Goal: Information Seeking & Learning: Find contact information

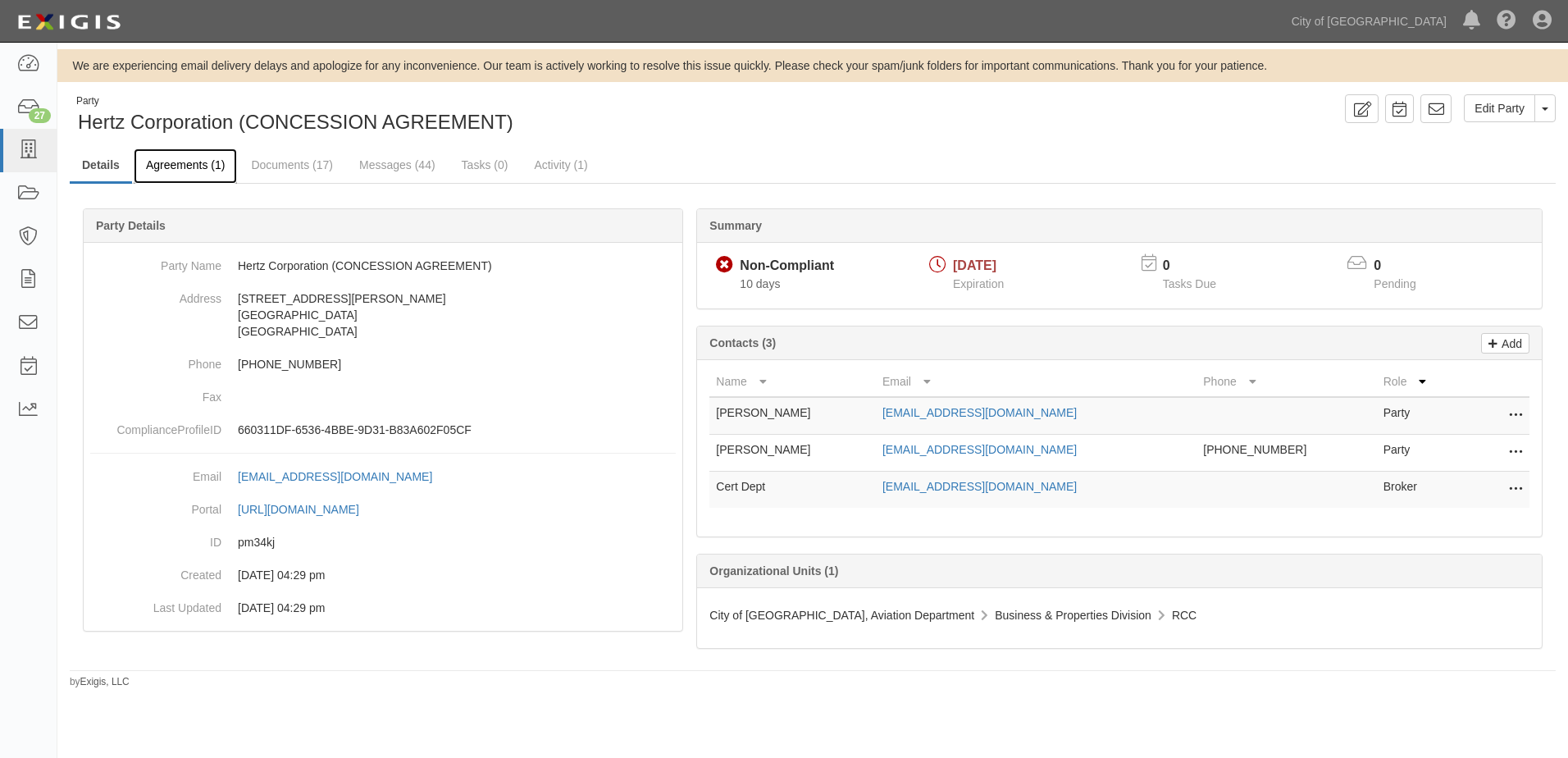
click at [187, 168] on link "Agreements (1)" at bounding box center [185, 166] width 104 height 36
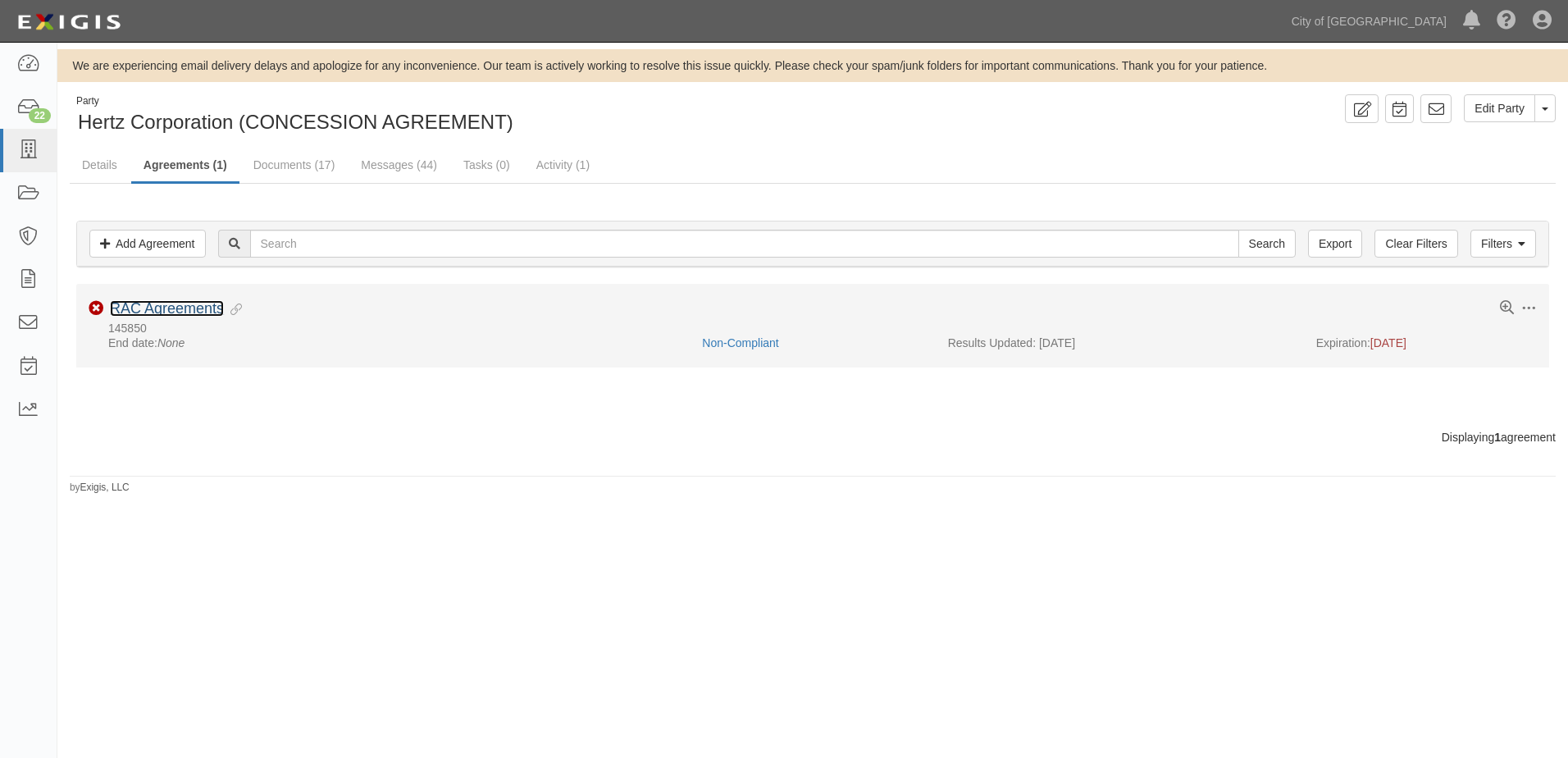
click at [198, 308] on link "RAC Agreements" at bounding box center [166, 308] width 114 height 16
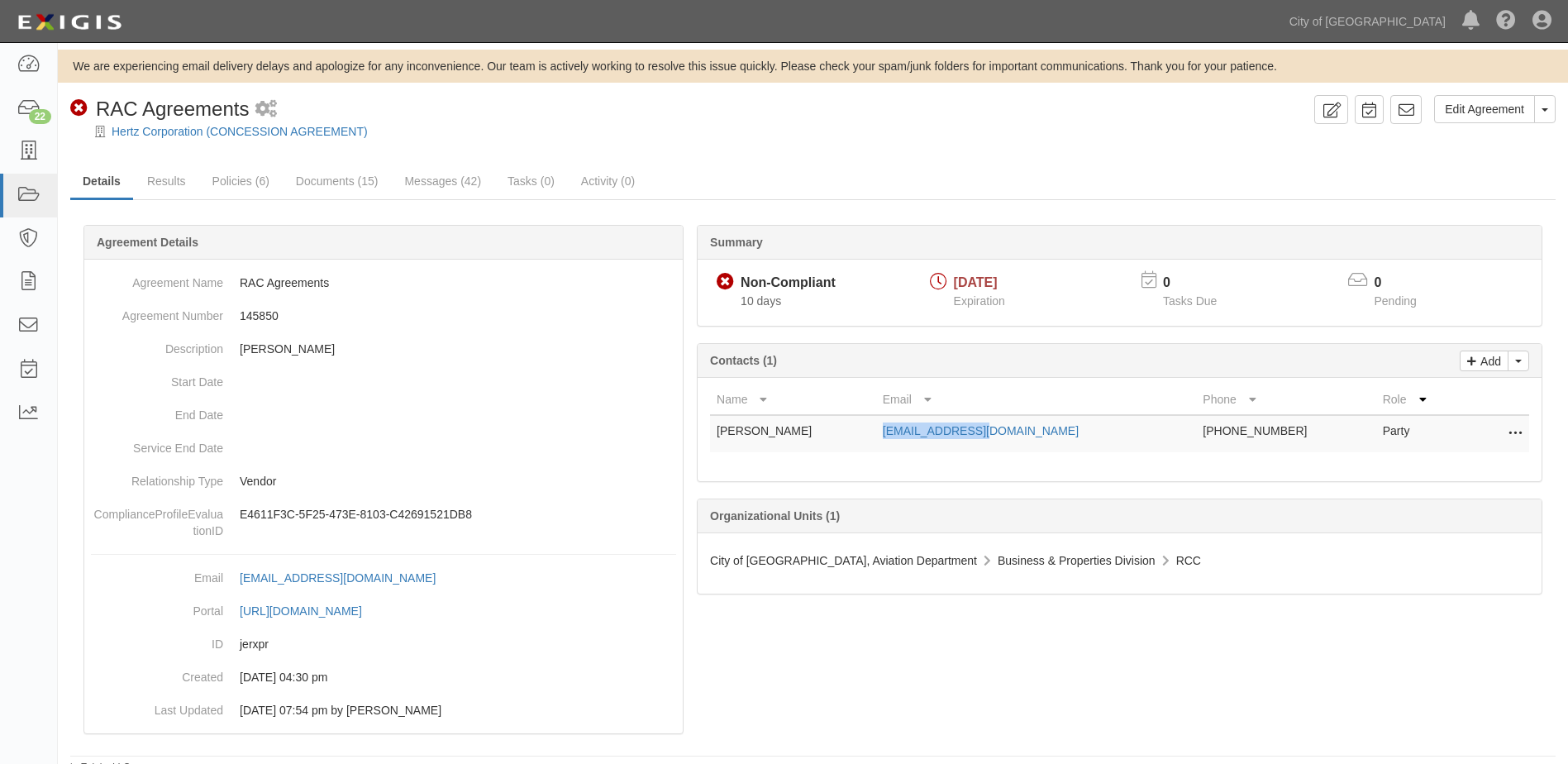
drag, startPoint x: 928, startPoint y: 432, endPoint x: 1033, endPoint y: 425, distance: 105.2
click at [1033, 425] on td "[EMAIL_ADDRESS][DOMAIN_NAME]" at bounding box center [1037, 433] width 321 height 37
copy link "[EMAIL_ADDRESS][DOMAIN_NAME]"
click at [188, 134] on link "Hertz Corporation (CONCESSION AGREEMENT)" at bounding box center [239, 132] width 256 height 14
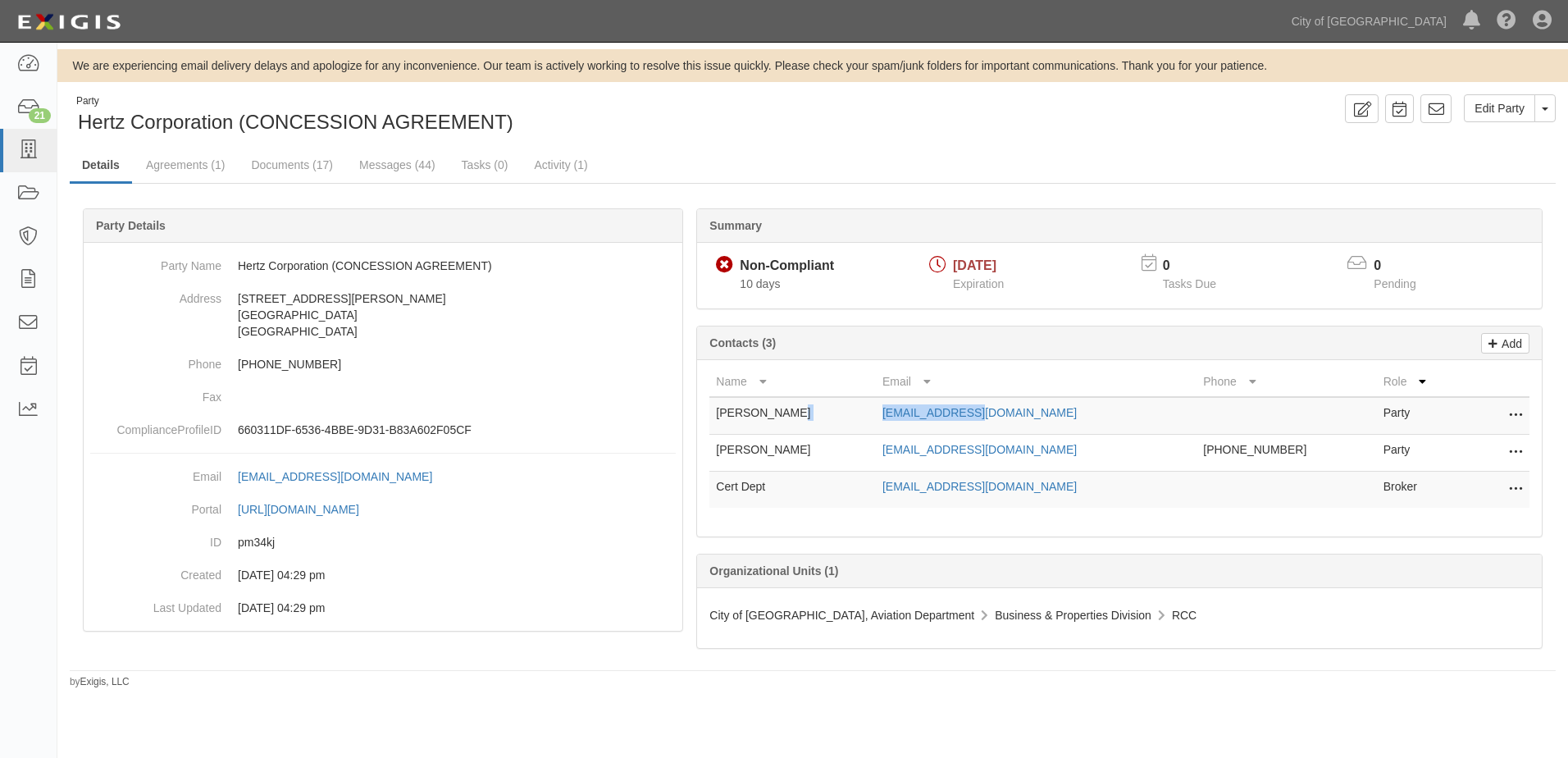
drag, startPoint x: 906, startPoint y: 415, endPoint x: 1023, endPoint y: 409, distance: 117.2
click at [1023, 409] on tr "[PERSON_NAME] [EMAIL_ADDRESS][DOMAIN_NAME] Party Edit Delete" at bounding box center [1119, 415] width 820 height 37
copy tr "[EMAIL_ADDRESS][DOMAIN_NAME]"
click at [288, 162] on link "Documents (17)" at bounding box center [292, 166] width 107 height 36
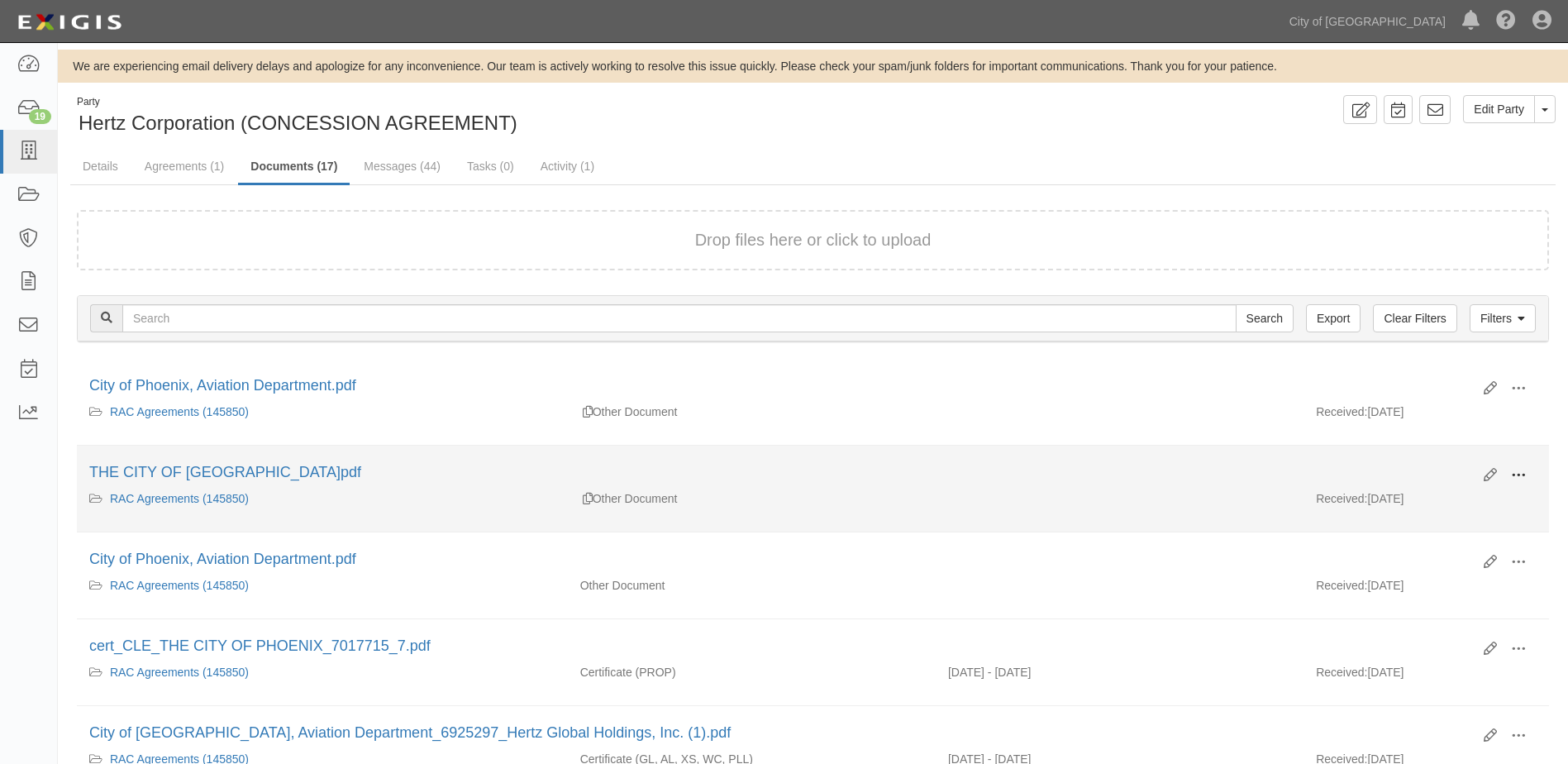
click at [1514, 472] on span at bounding box center [1518, 475] width 15 height 15
click at [1445, 491] on link "View" at bounding box center [1437, 499] width 131 height 30
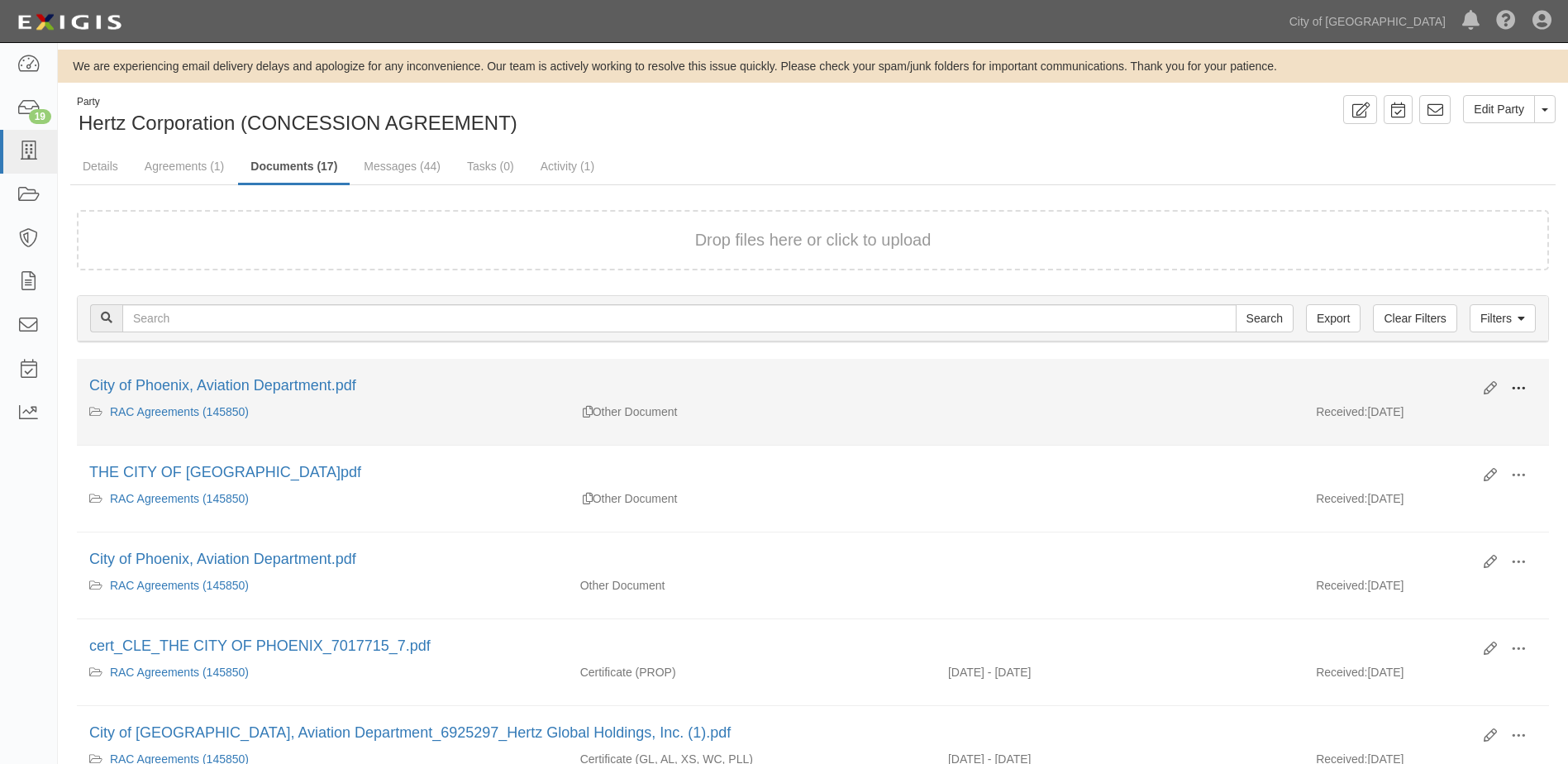
click at [1520, 385] on span at bounding box center [1518, 388] width 15 height 15
click at [1405, 418] on link "View" at bounding box center [1437, 412] width 131 height 30
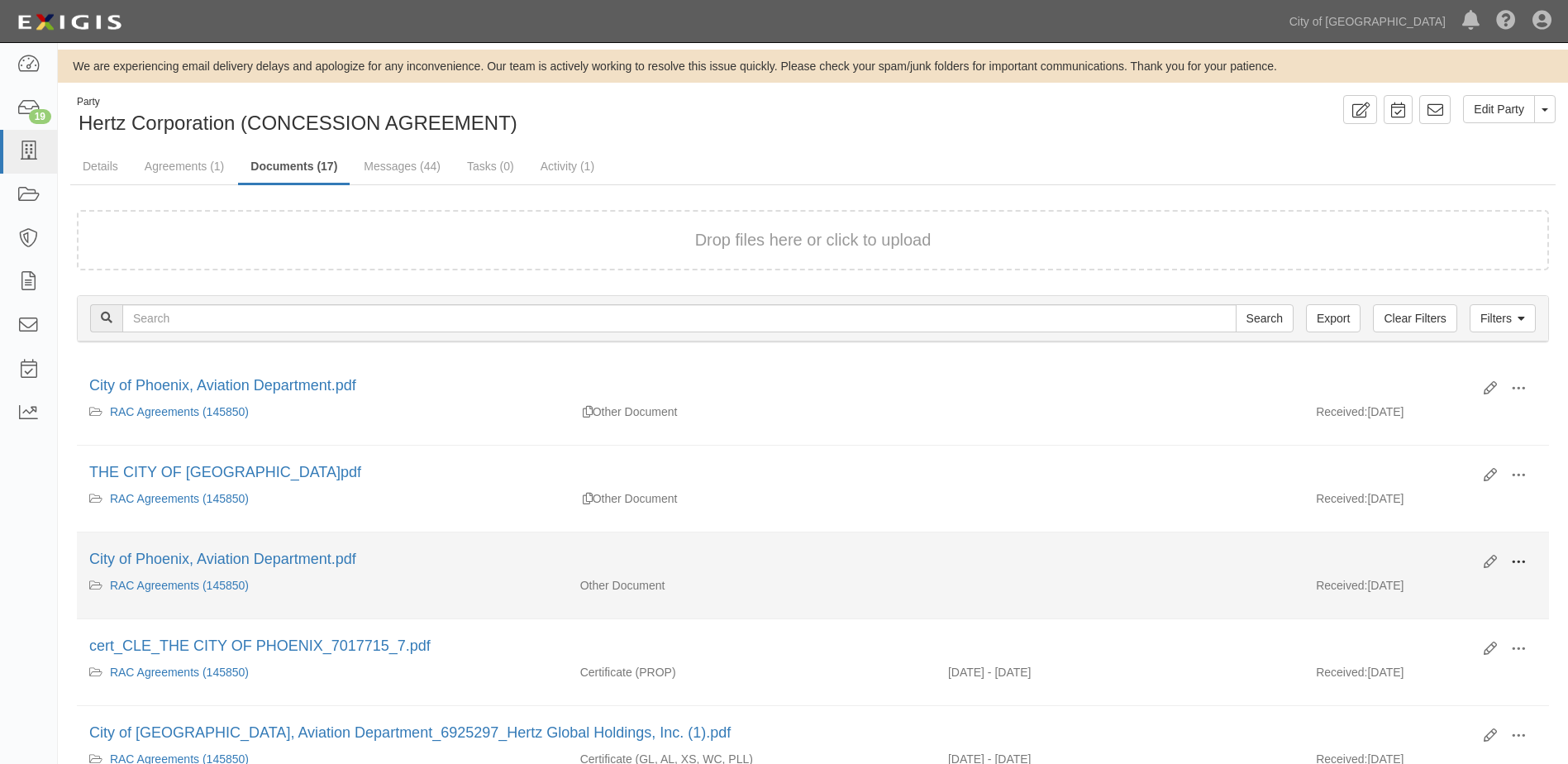
click at [1524, 559] on span at bounding box center [1518, 561] width 15 height 15
click at [1435, 584] on link "View" at bounding box center [1437, 585] width 131 height 30
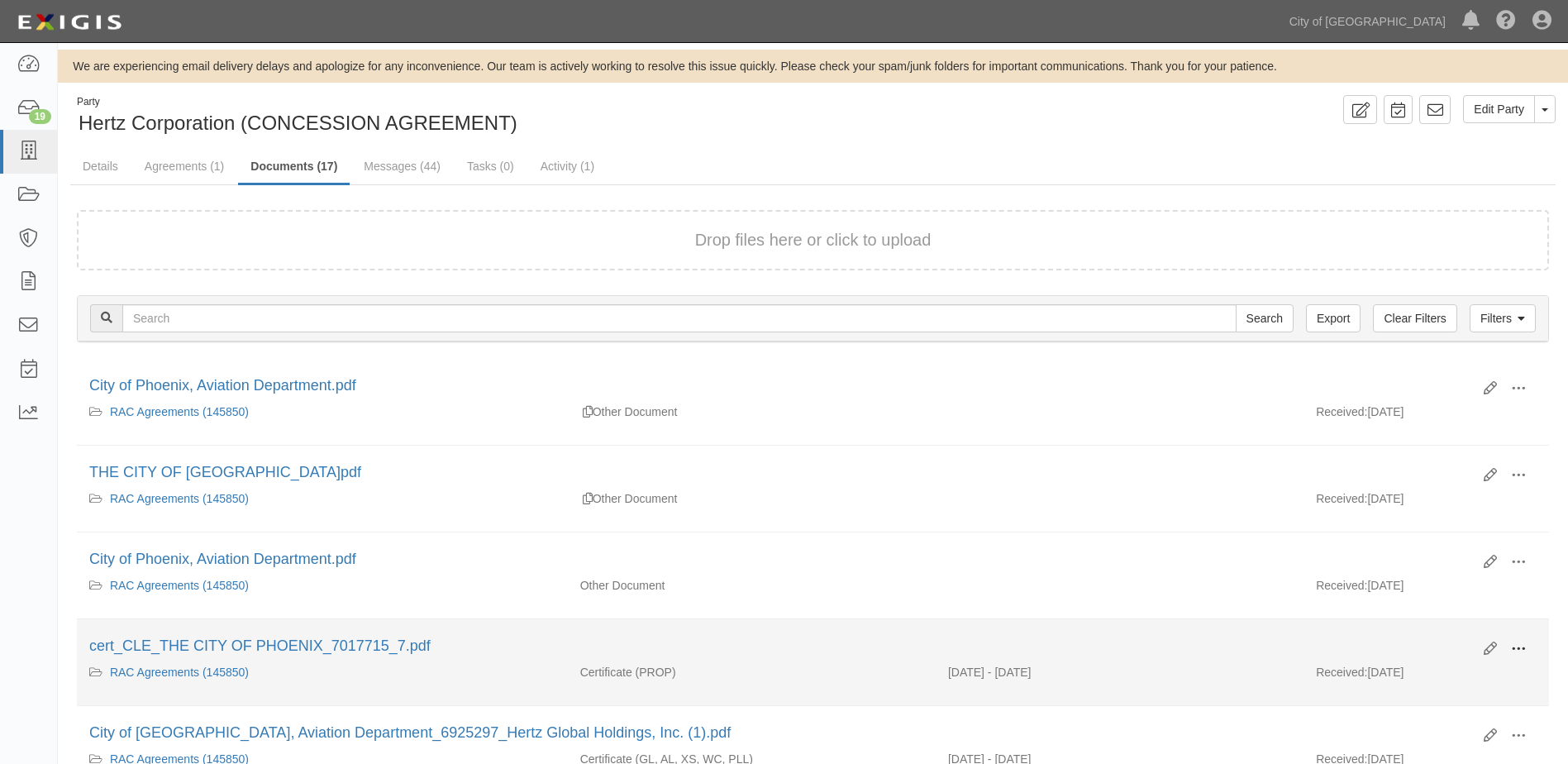
click at [1517, 641] on span at bounding box center [1518, 648] width 15 height 15
click at [1389, 675] on link "View" at bounding box center [1437, 672] width 131 height 30
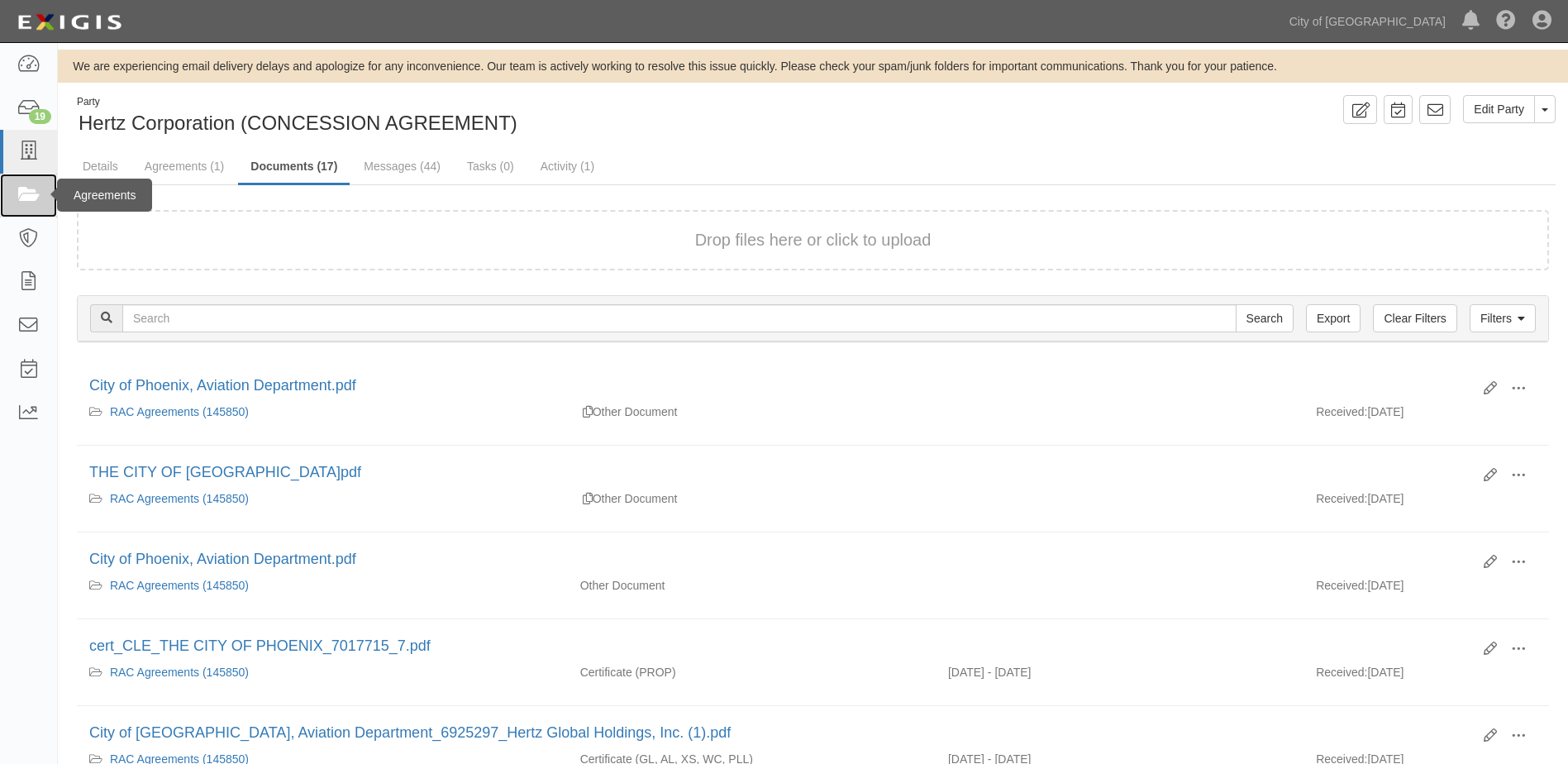
click at [20, 198] on icon at bounding box center [28, 195] width 23 height 19
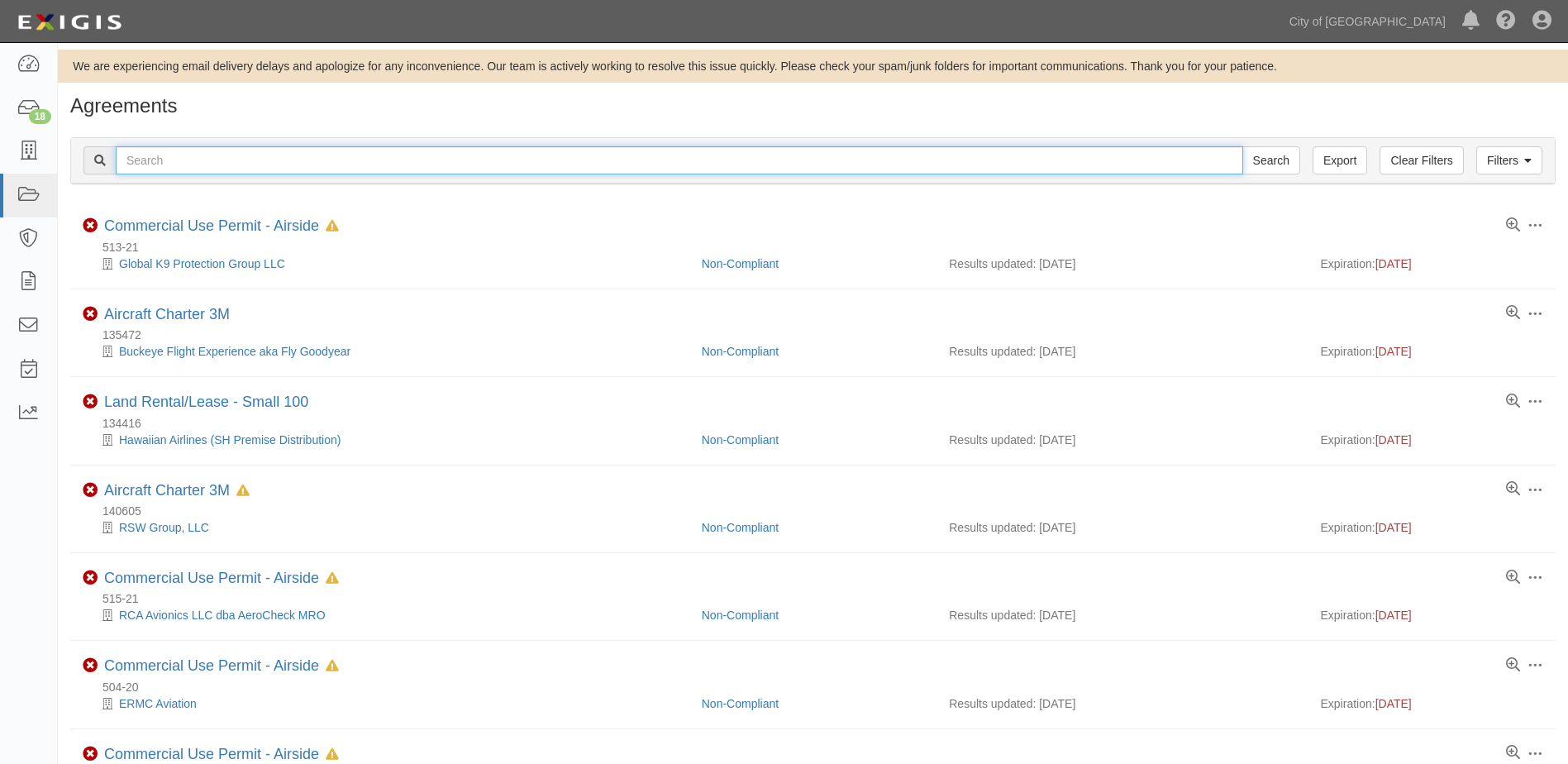
click at [229, 173] on input "text" at bounding box center [679, 160] width 1127 height 28
type input "157158"
click at [1242, 146] on input "Search" at bounding box center [1271, 160] width 58 height 28
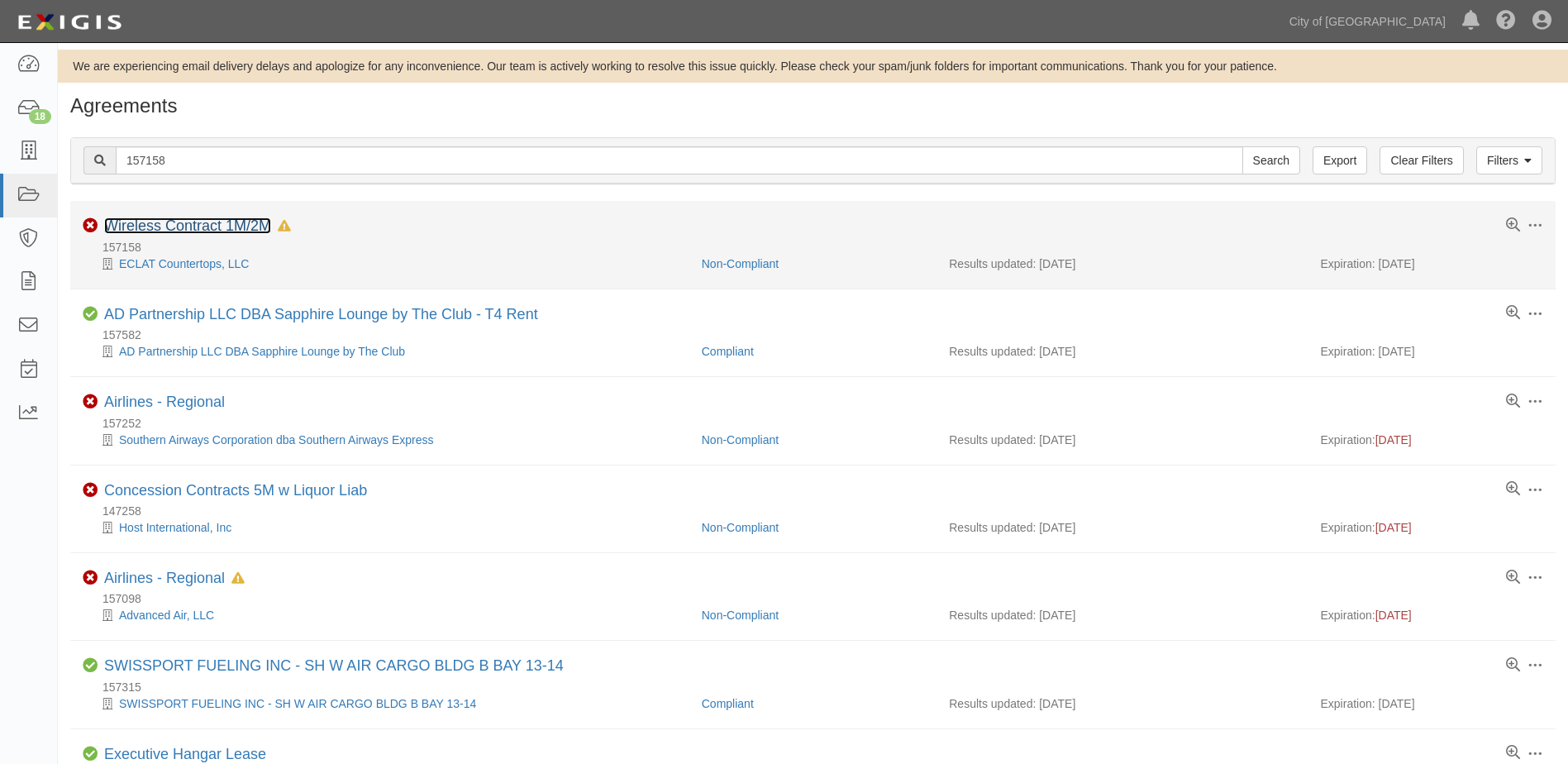
click at [190, 230] on link "Wireless Contract 1M/2M" at bounding box center [188, 225] width 167 height 16
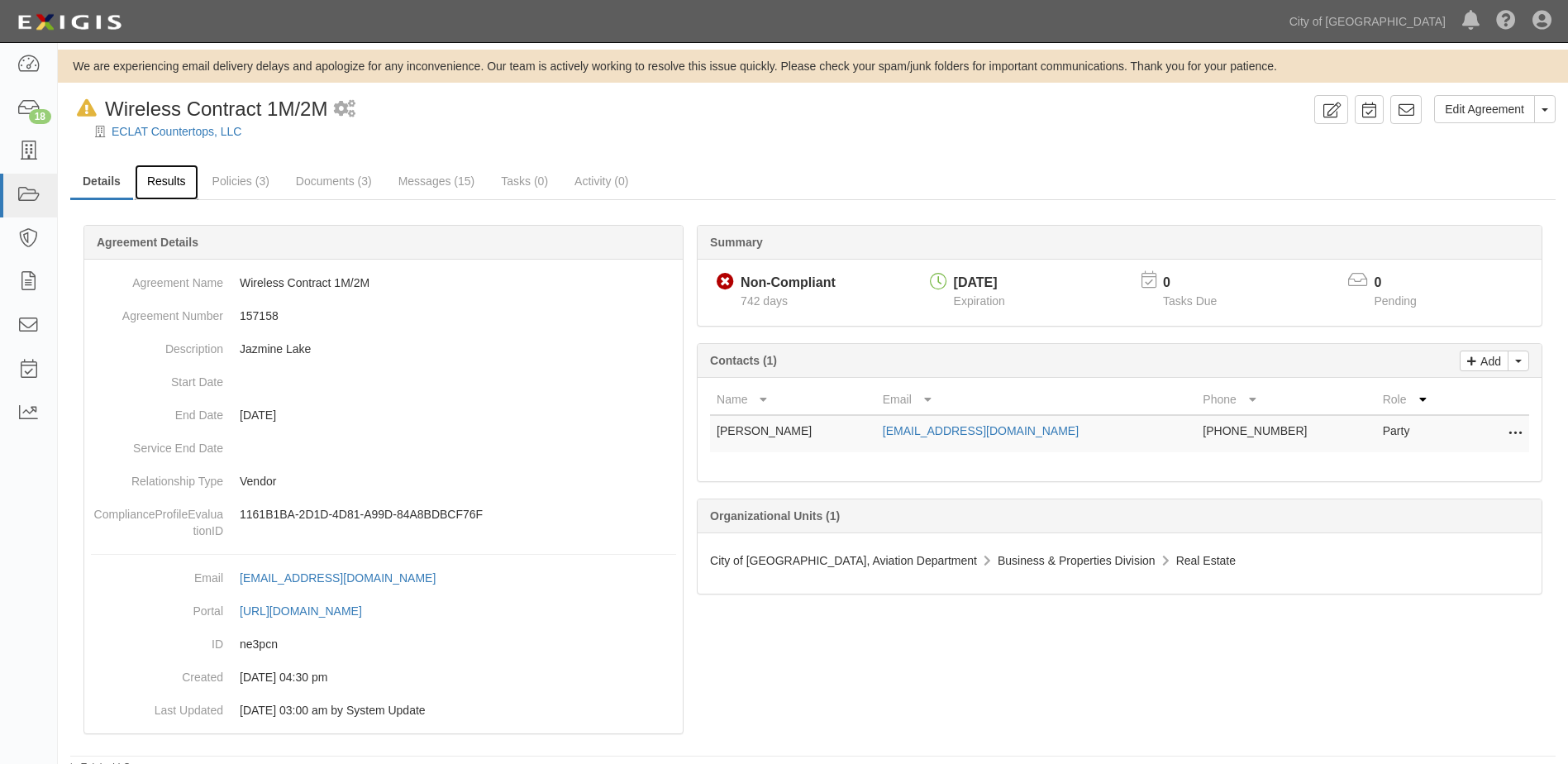
click at [166, 185] on link "Results" at bounding box center [166, 182] width 64 height 36
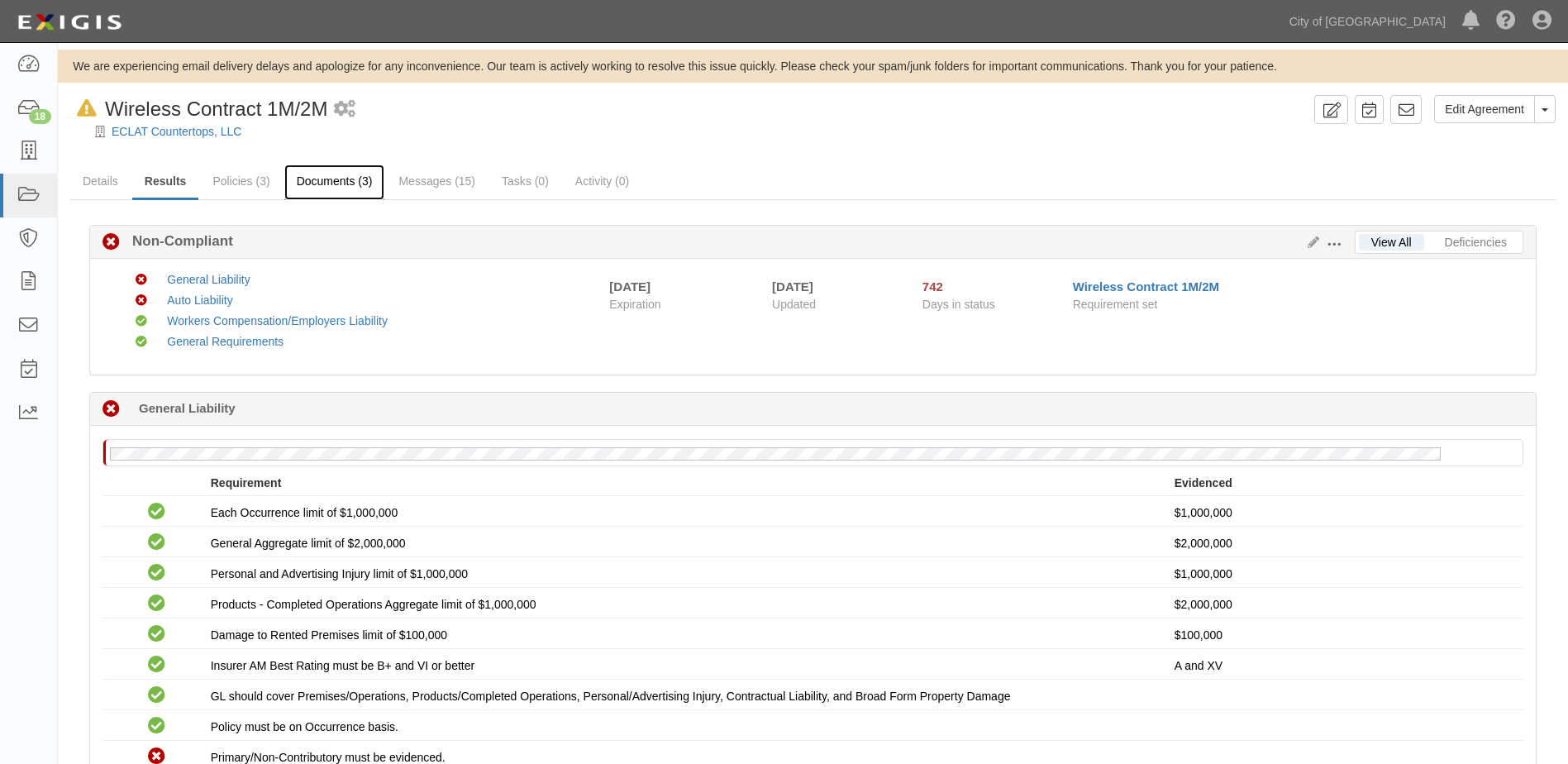
click at [297, 179] on link "Documents (3)" at bounding box center [335, 182] width 101 height 36
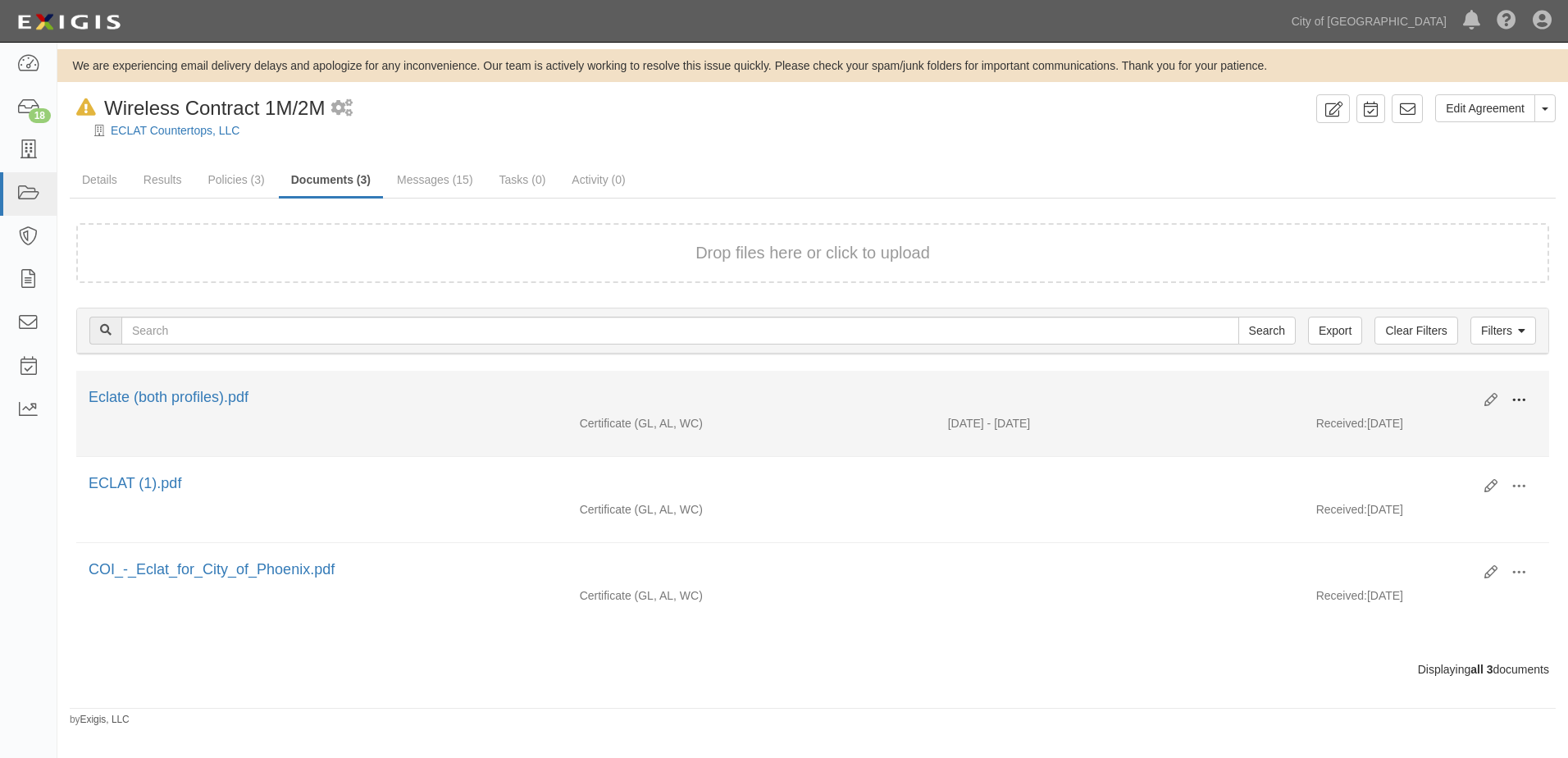
click at [1512, 392] on span at bounding box center [1518, 399] width 14 height 14
click at [1414, 434] on link "View" at bounding box center [1438, 423] width 130 height 30
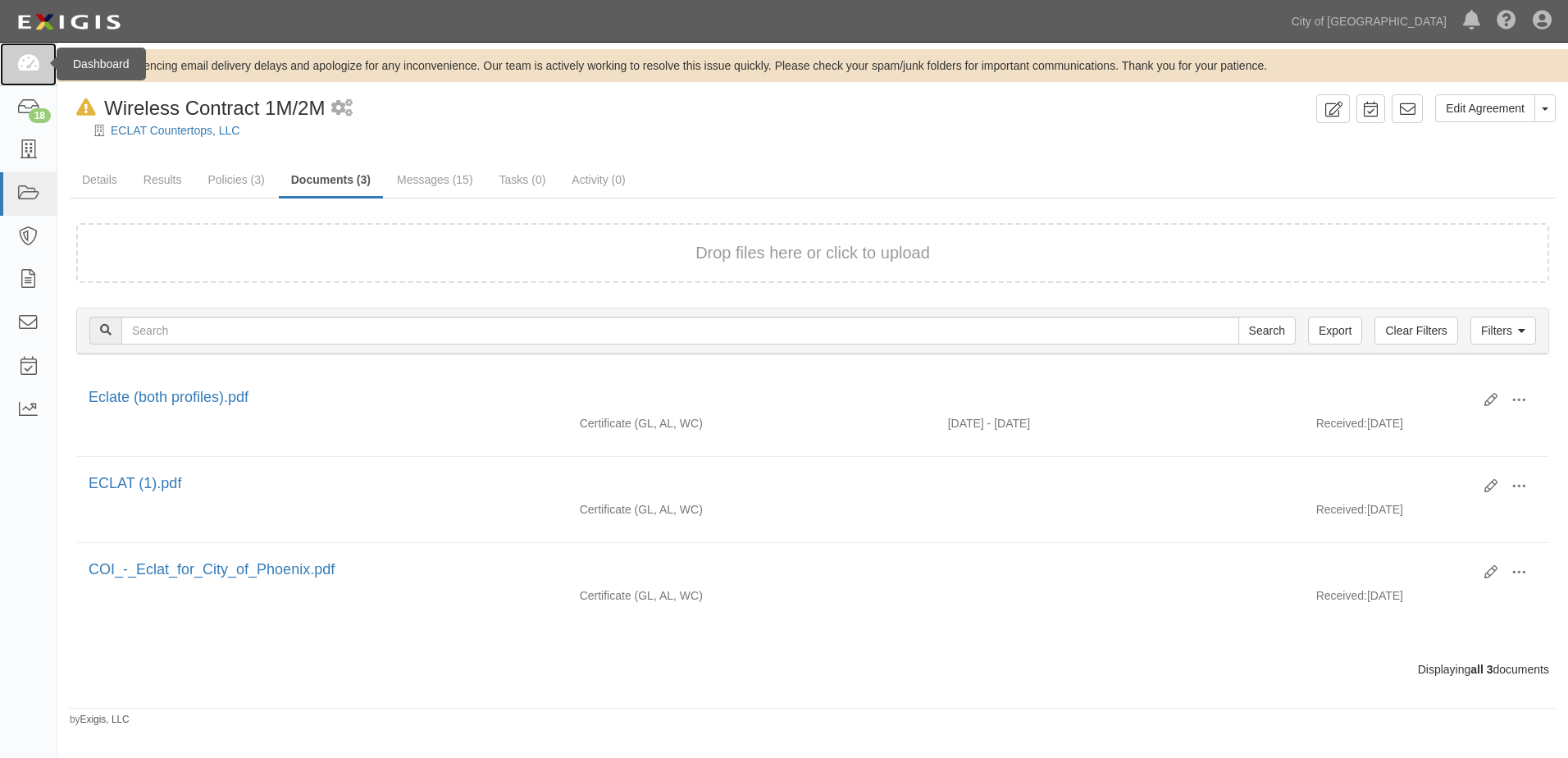
click at [35, 71] on icon at bounding box center [28, 64] width 23 height 19
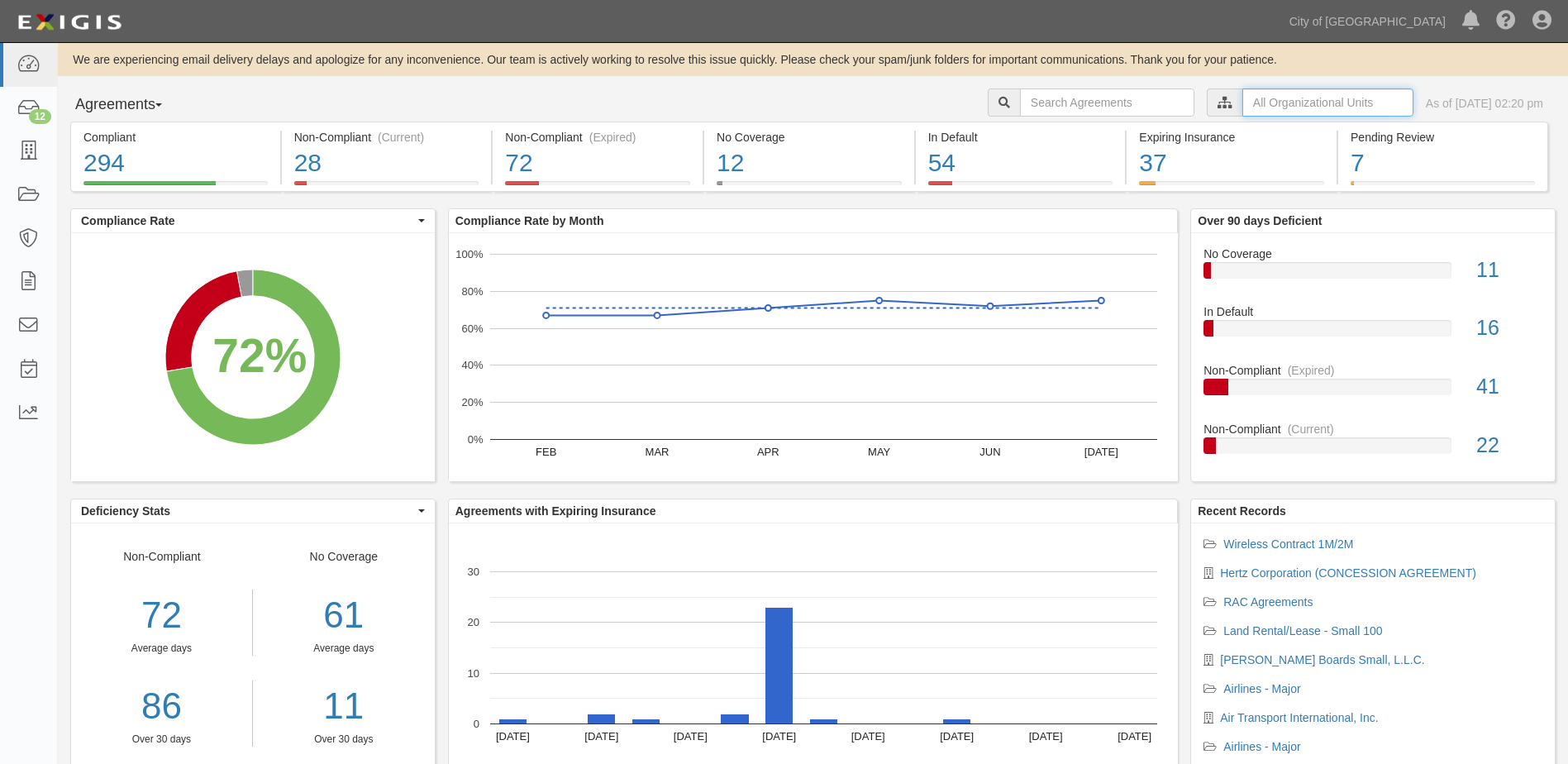
click at [1281, 102] on input "text" at bounding box center [1327, 102] width 171 height 28
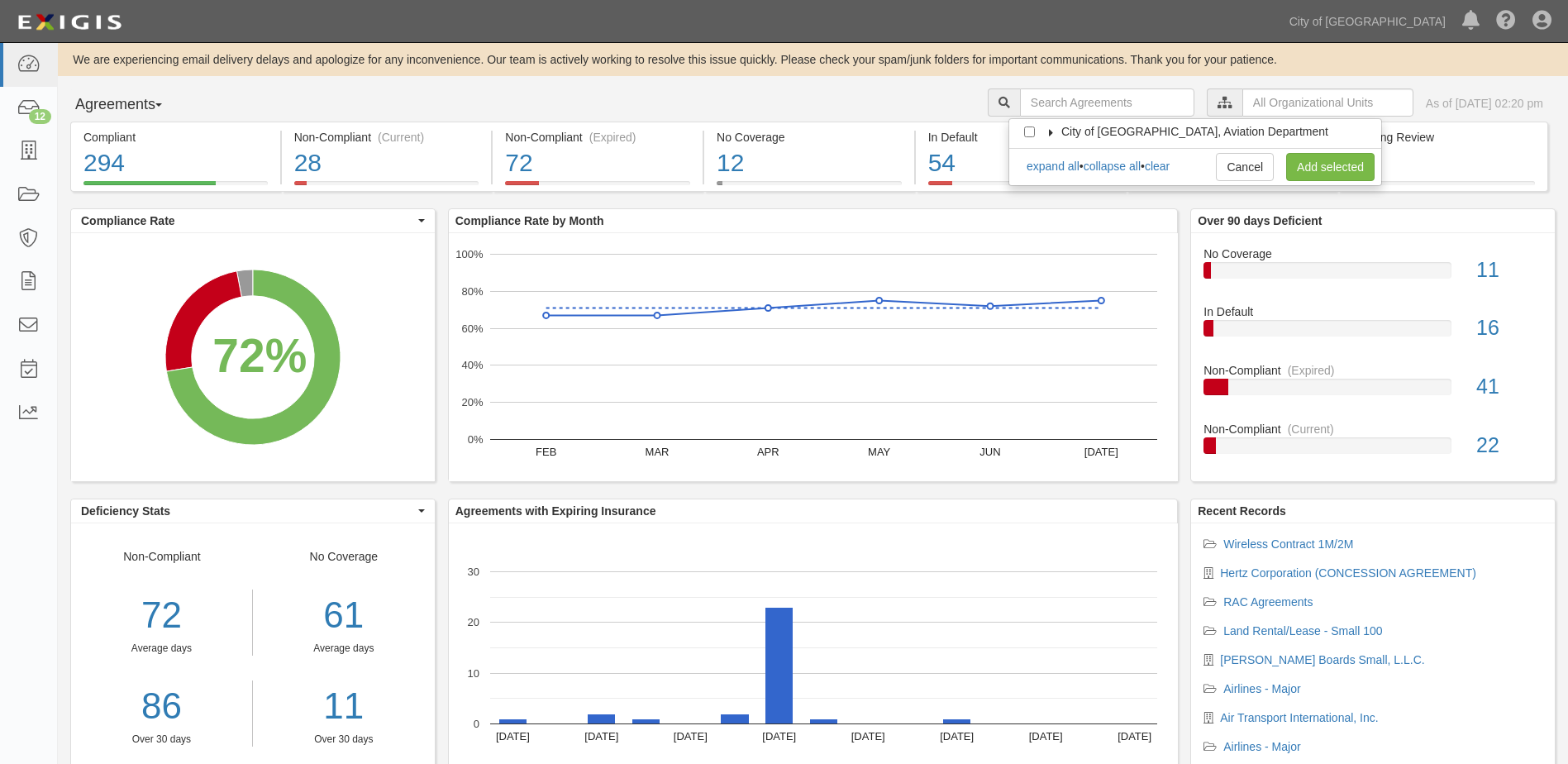
click at [1051, 133] on icon at bounding box center [1051, 132] width 12 height 8
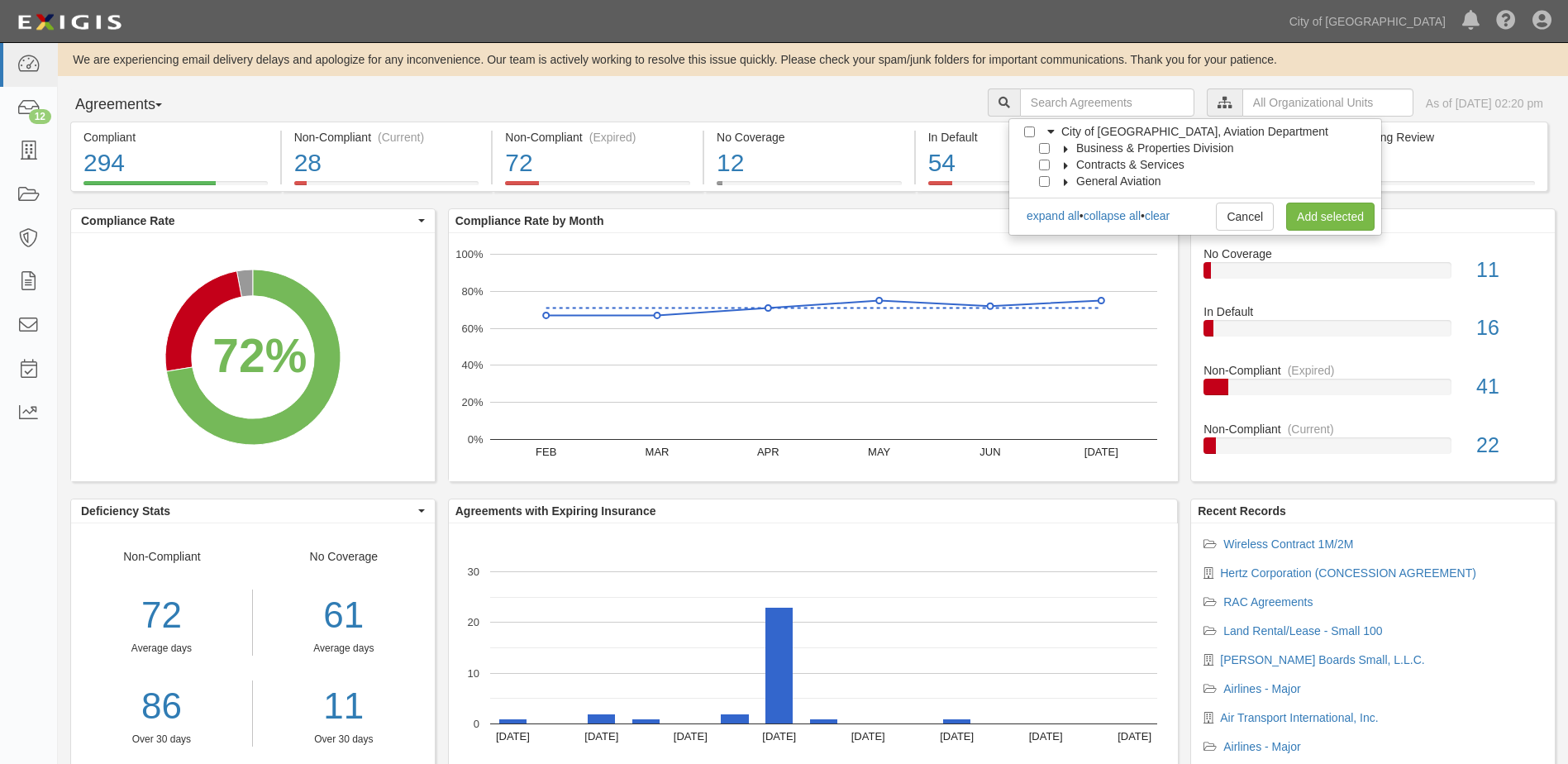
click at [1069, 152] on icon at bounding box center [1066, 149] width 12 height 8
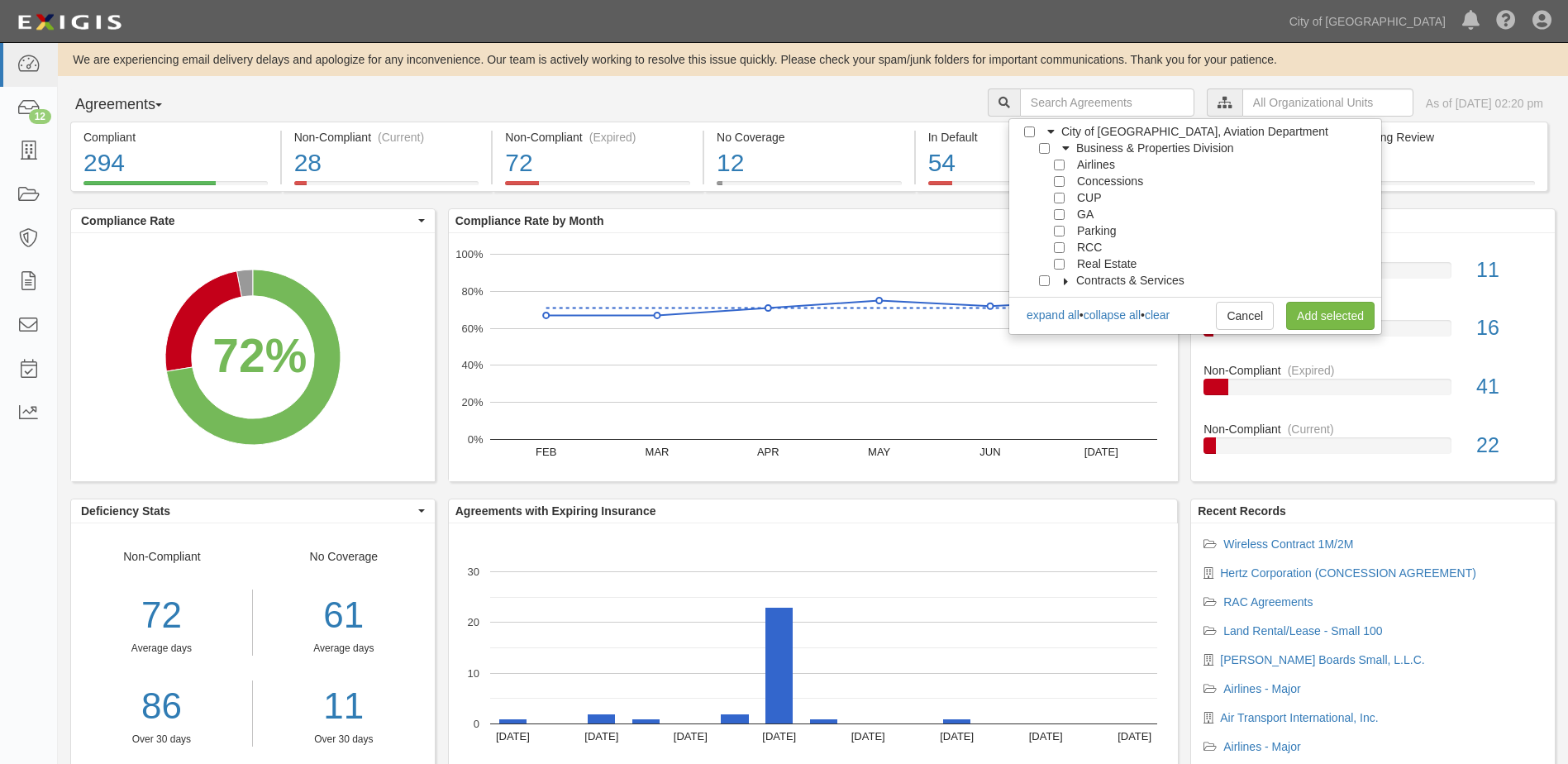
click at [1065, 266] on div at bounding box center [1062, 262] width 15 height 11
click at [1056, 265] on input "Real Estate" at bounding box center [1058, 263] width 11 height 11
checkbox input "true"
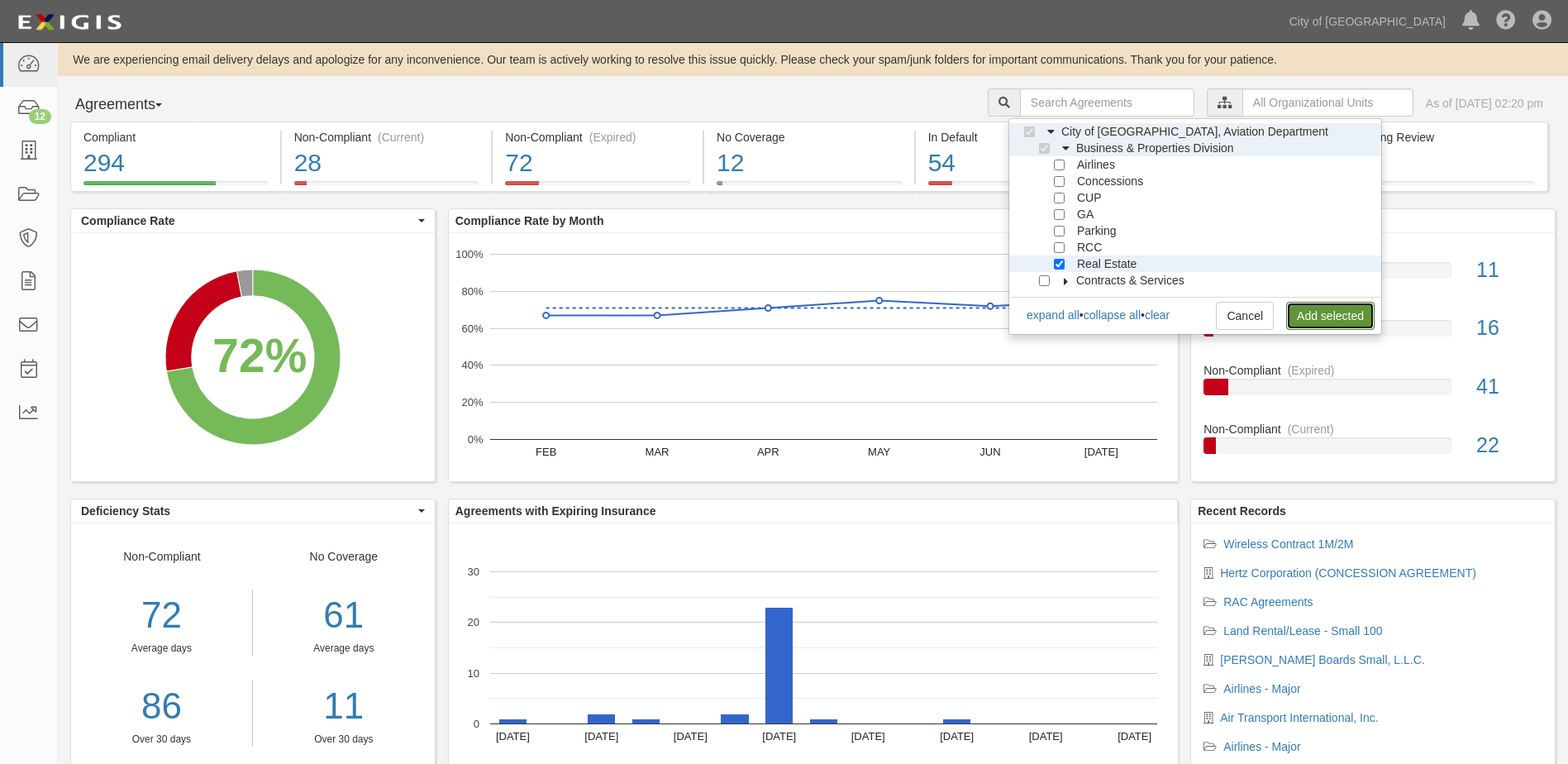
click at [1295, 312] on link "Add selected" at bounding box center [1330, 315] width 88 height 28
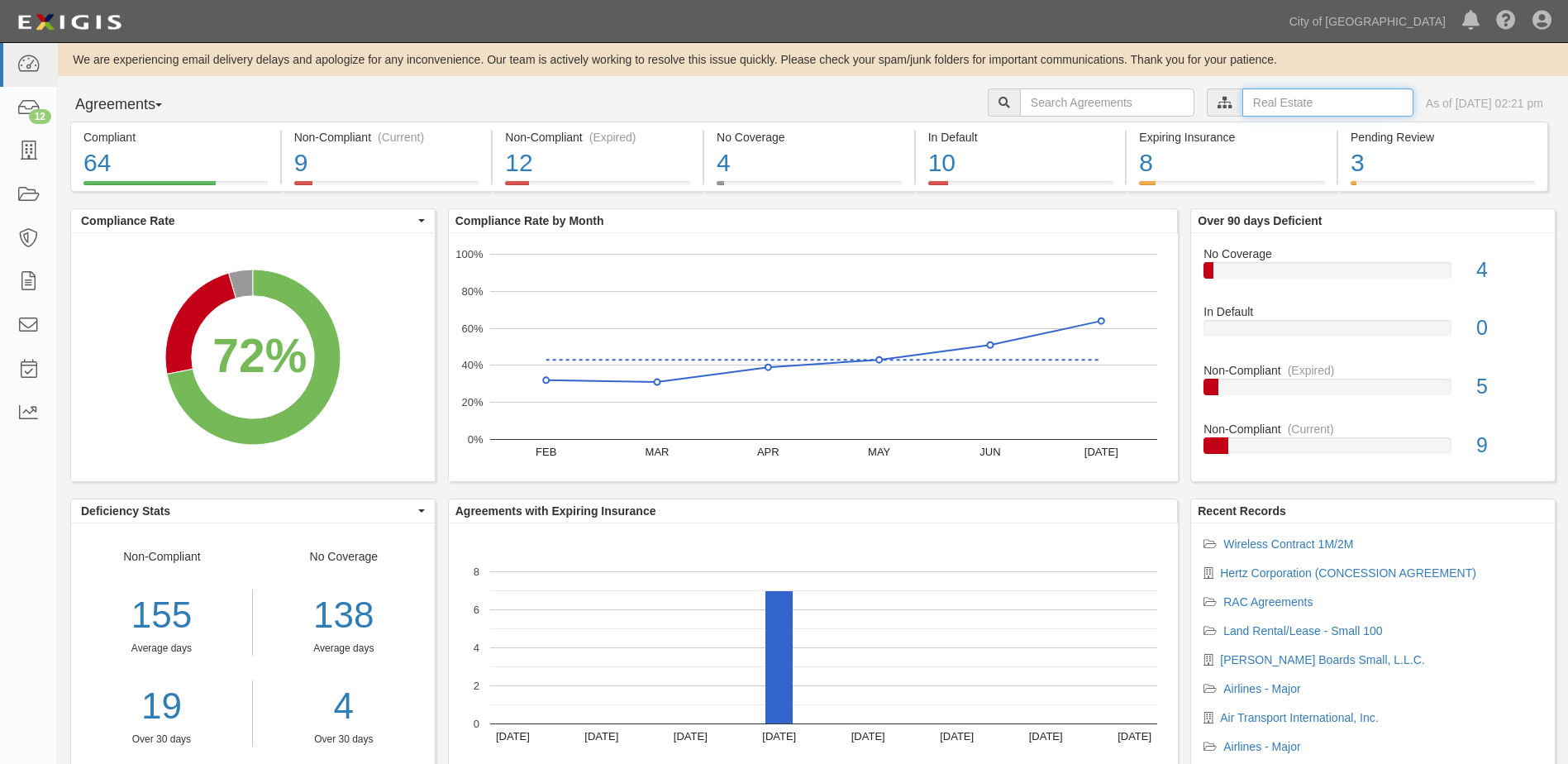
click at [1257, 105] on input "text" at bounding box center [1327, 102] width 171 height 28
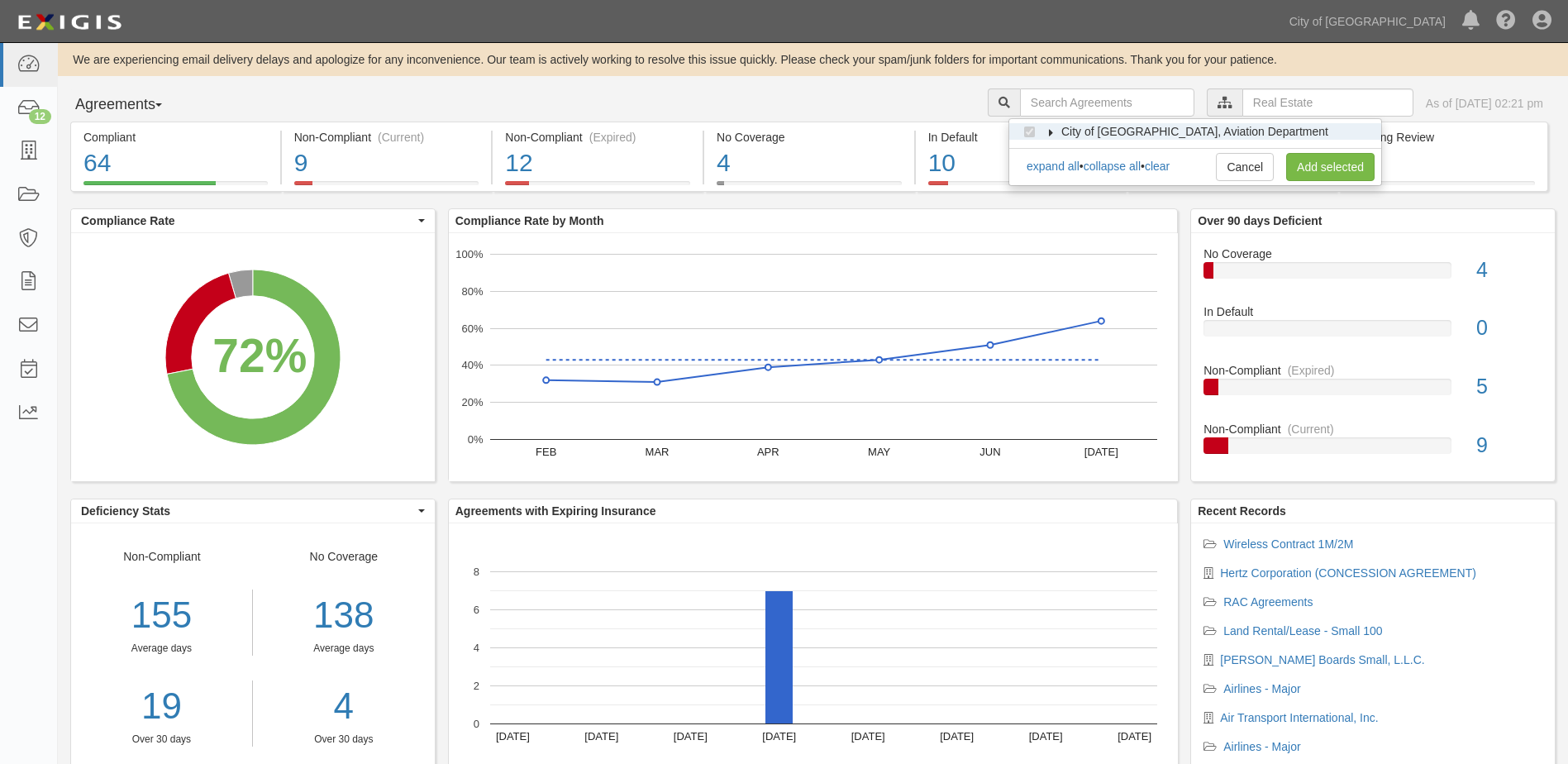
click at [1050, 133] on icon at bounding box center [1051, 132] width 12 height 8
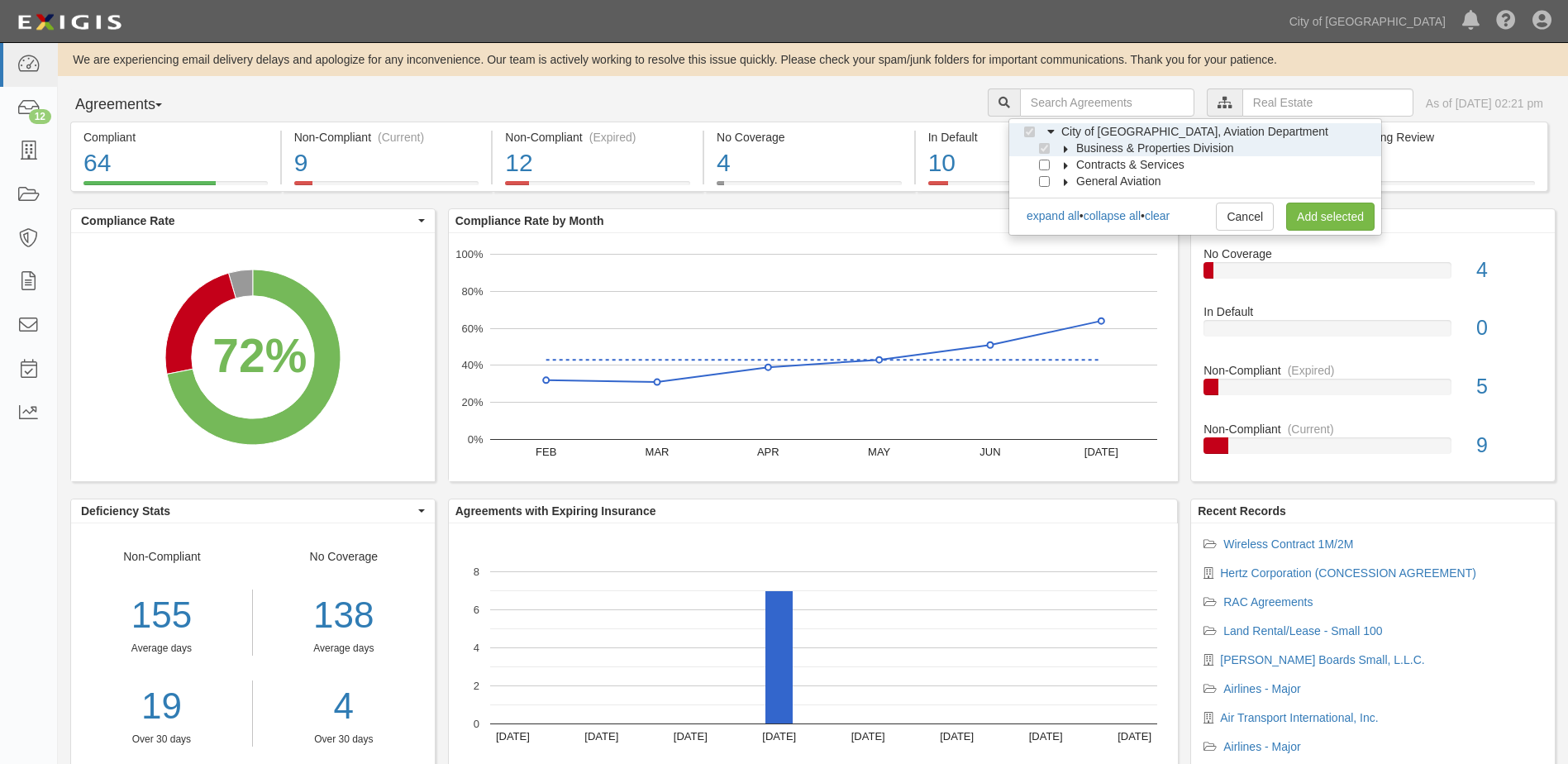
click at [1063, 151] on icon at bounding box center [1066, 149] width 12 height 8
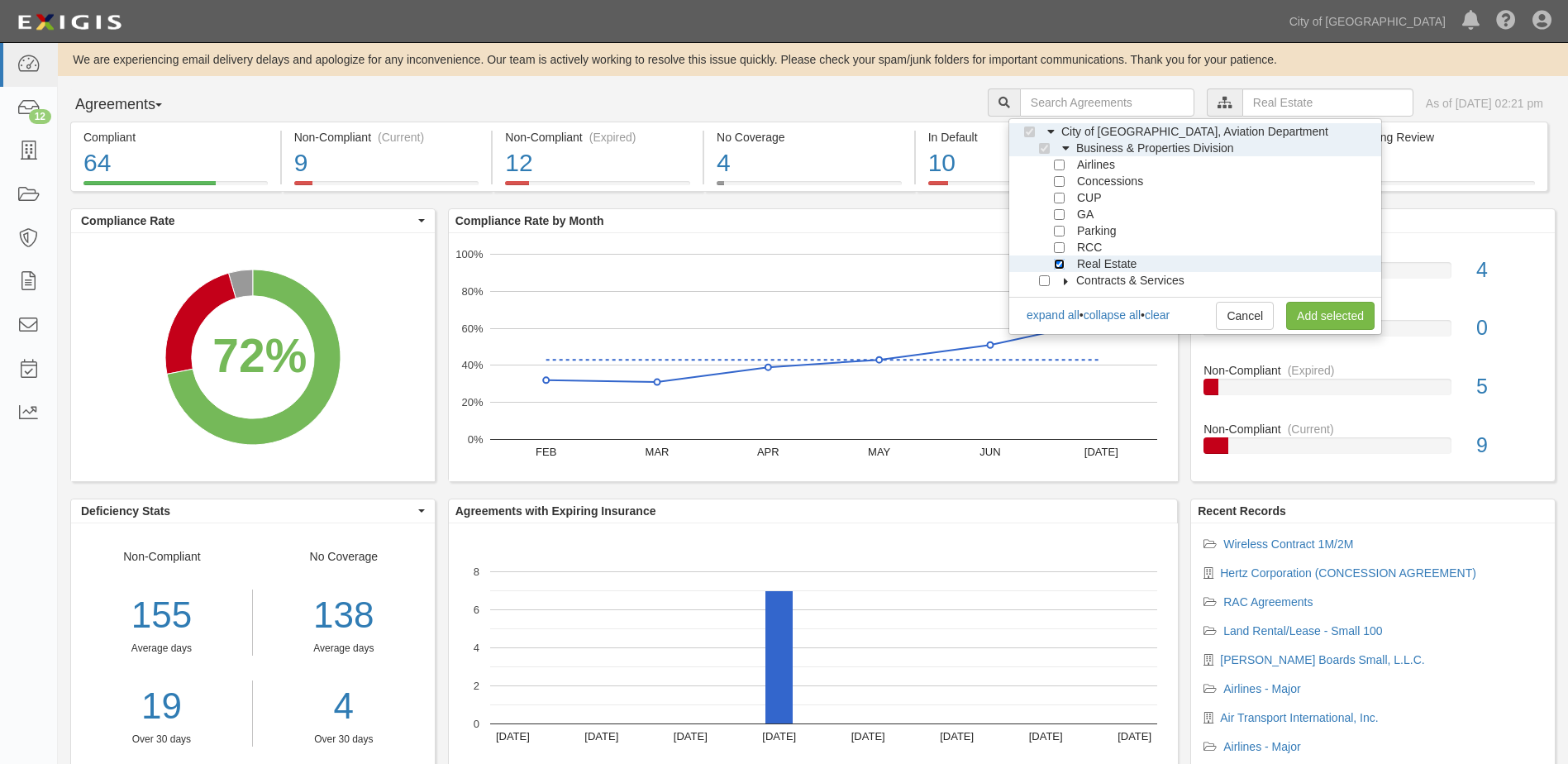
click at [1055, 265] on input "Real Estate" at bounding box center [1058, 263] width 11 height 11
checkbox input "false"
click at [1058, 252] on div "RCC" at bounding box center [1071, 247] width 61 height 16
click at [1065, 250] on div at bounding box center [1062, 246] width 15 height 11
click at [1060, 245] on input "RCC" at bounding box center [1058, 247] width 11 height 11
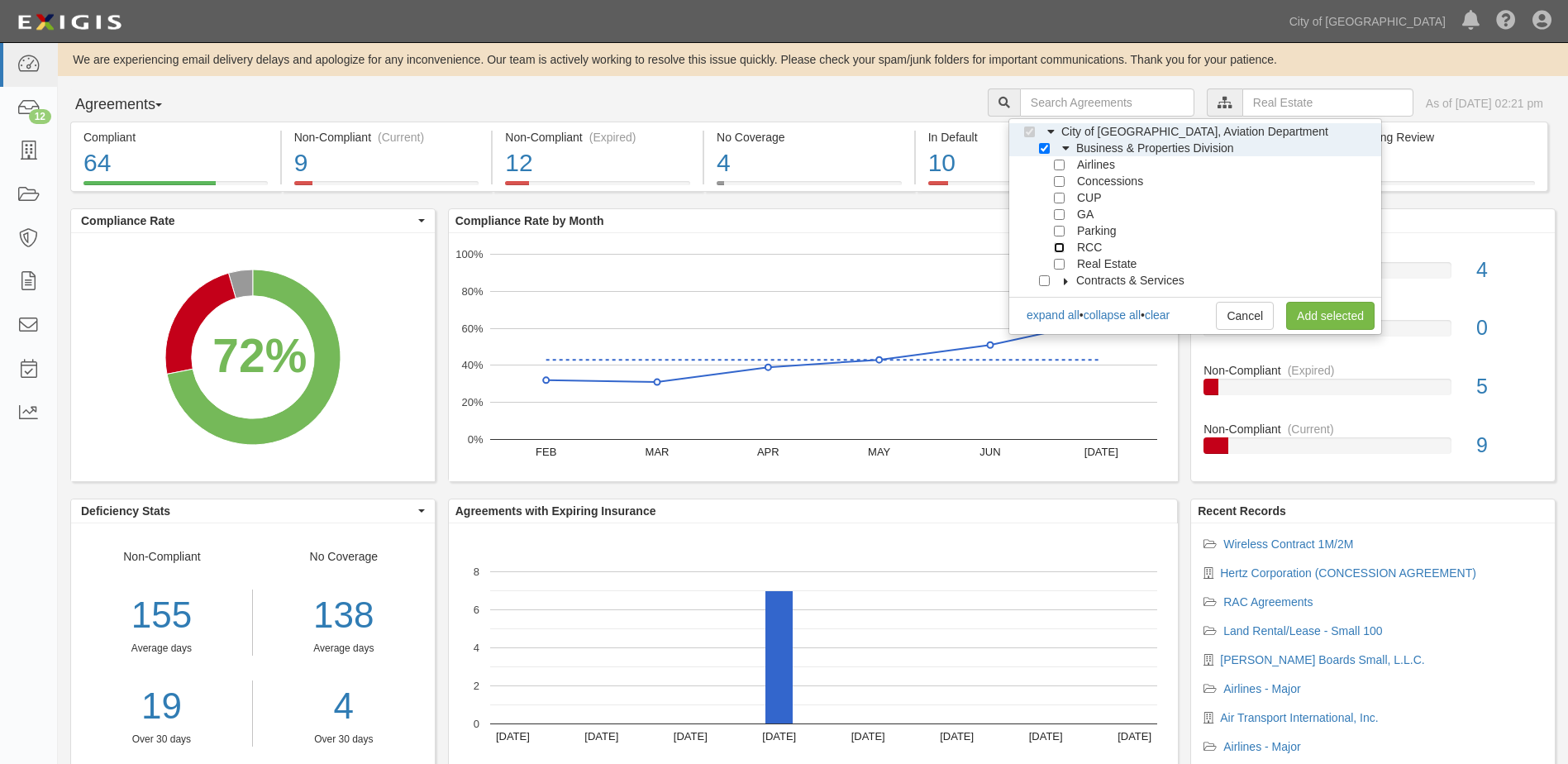
checkbox input "true"
click at [1295, 310] on link "Add selected" at bounding box center [1330, 315] width 88 height 28
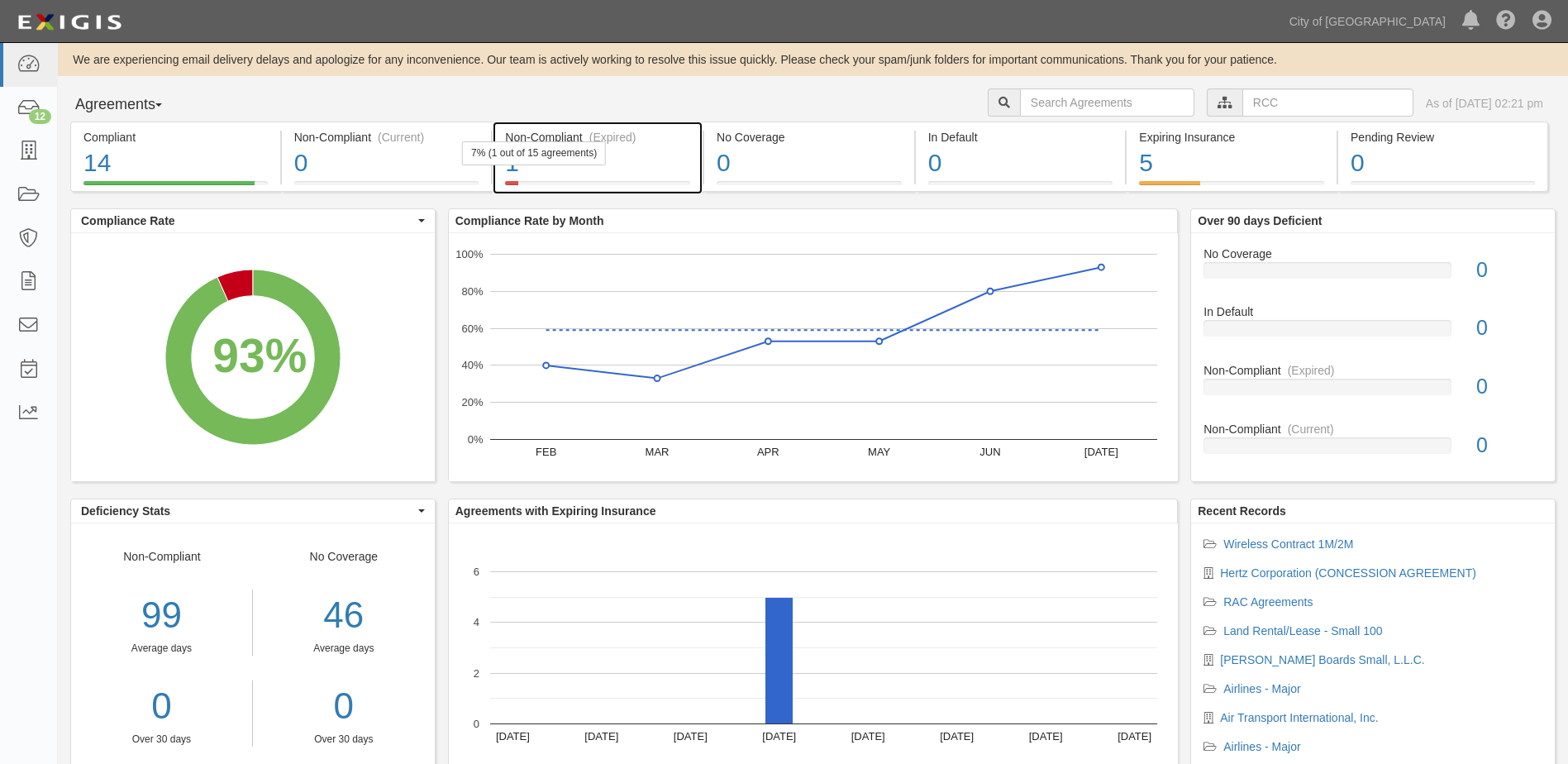
click at [578, 165] on div "1" at bounding box center [597, 162] width 185 height 36
